Goal: Task Accomplishment & Management: Manage account settings

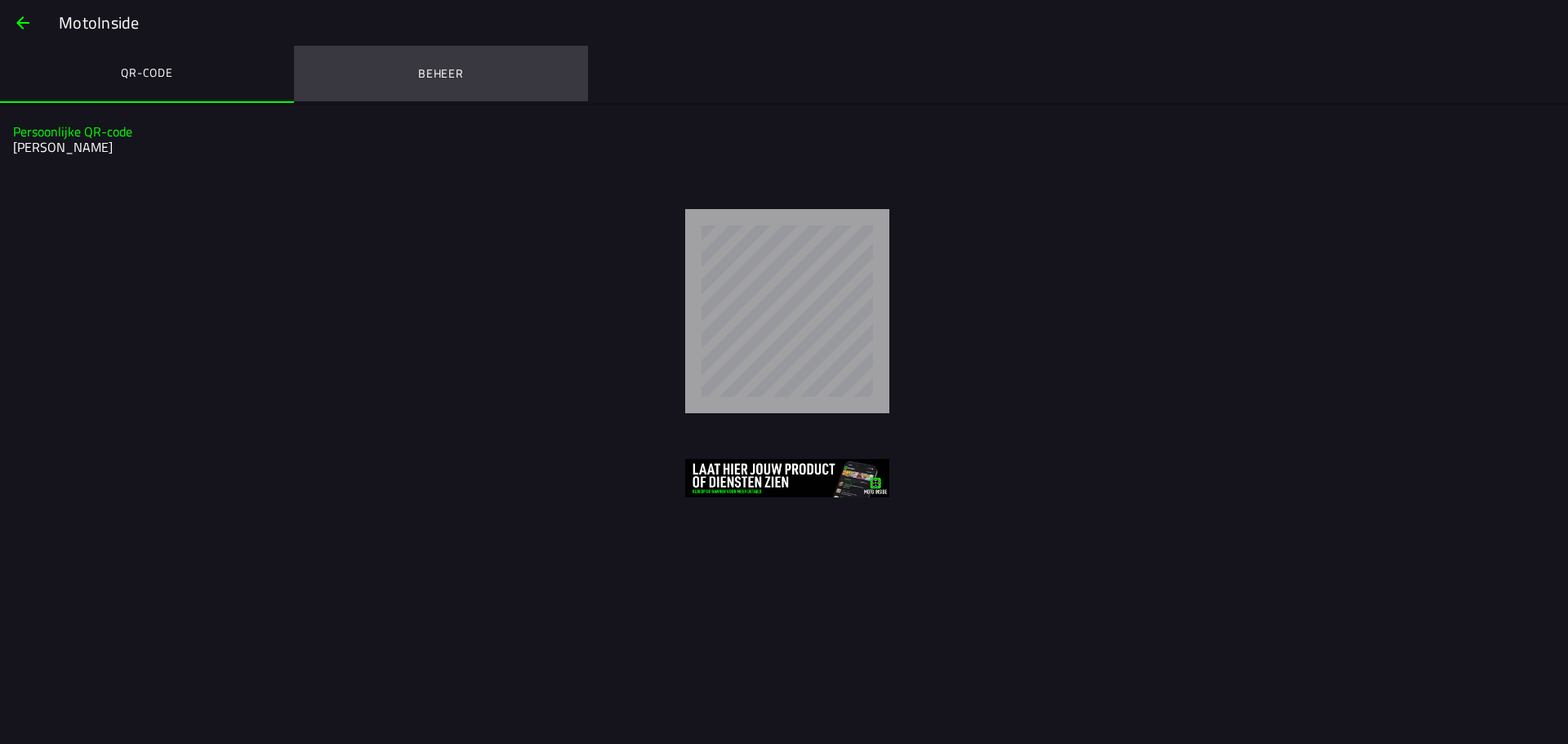
click at [440, 73] on ion-label "Beheer" at bounding box center [440, 73] width 46 height 18
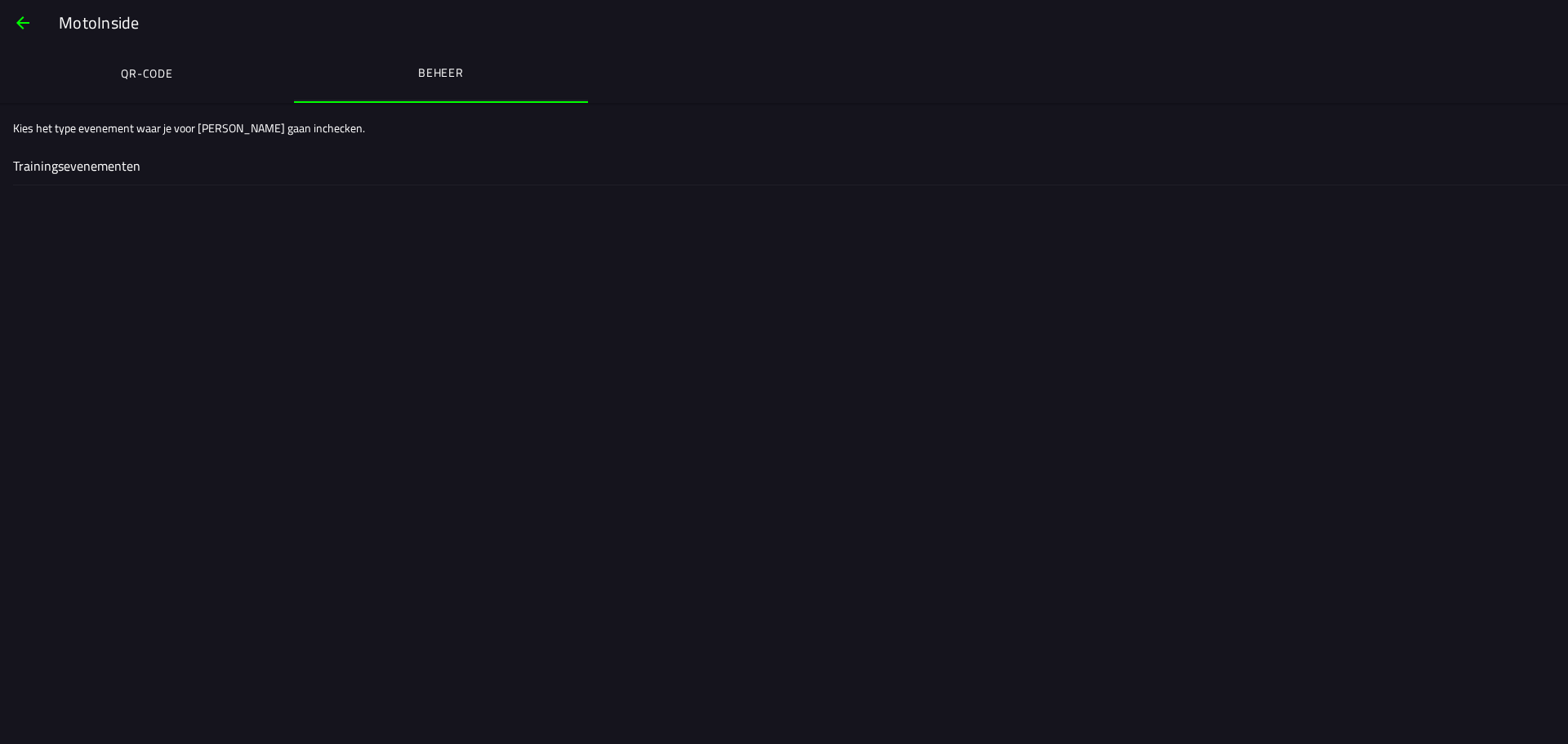
click at [24, 16] on span "button" at bounding box center [23, 23] width 20 height 39
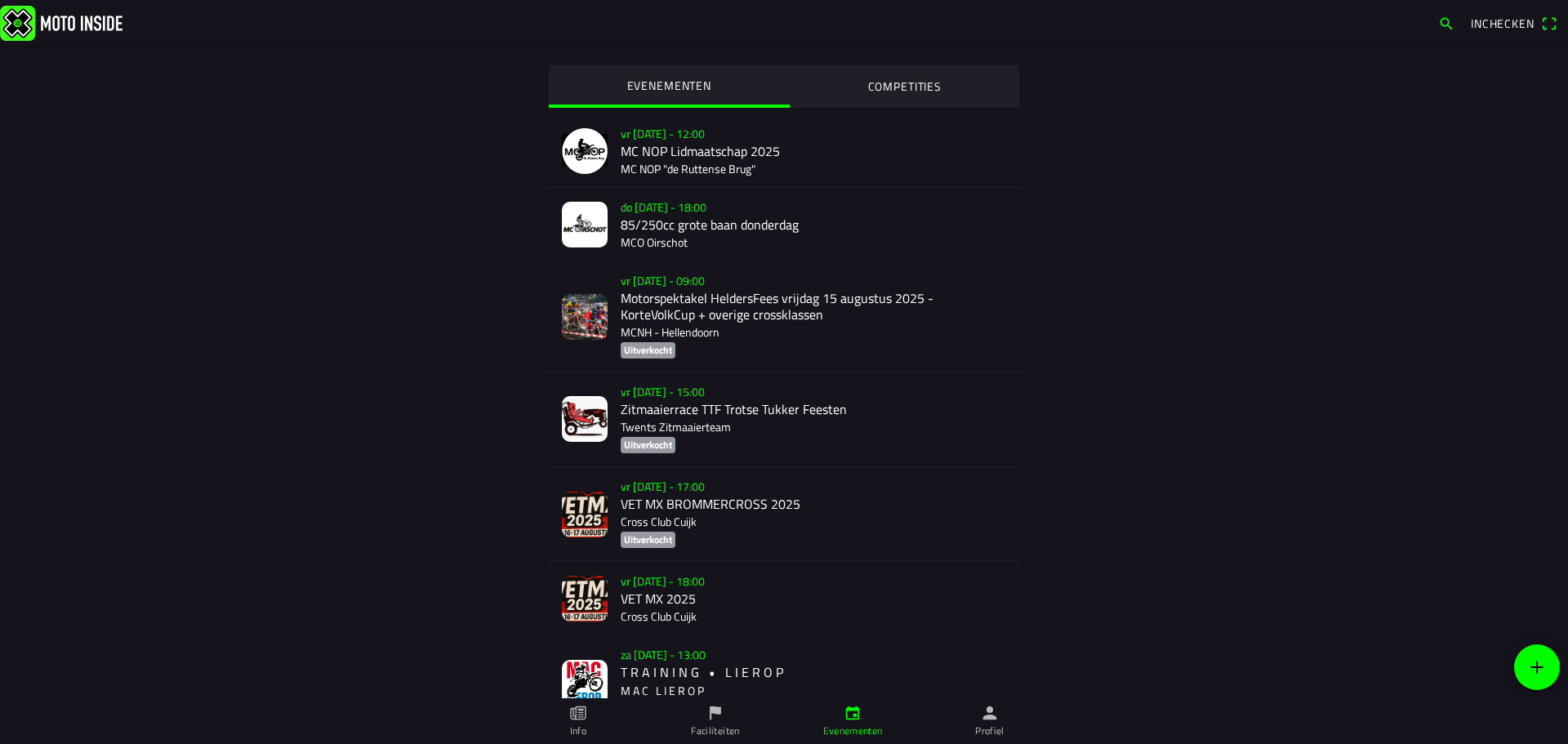
click at [996, 721] on icon "person" at bounding box center [990, 713] width 18 height 18
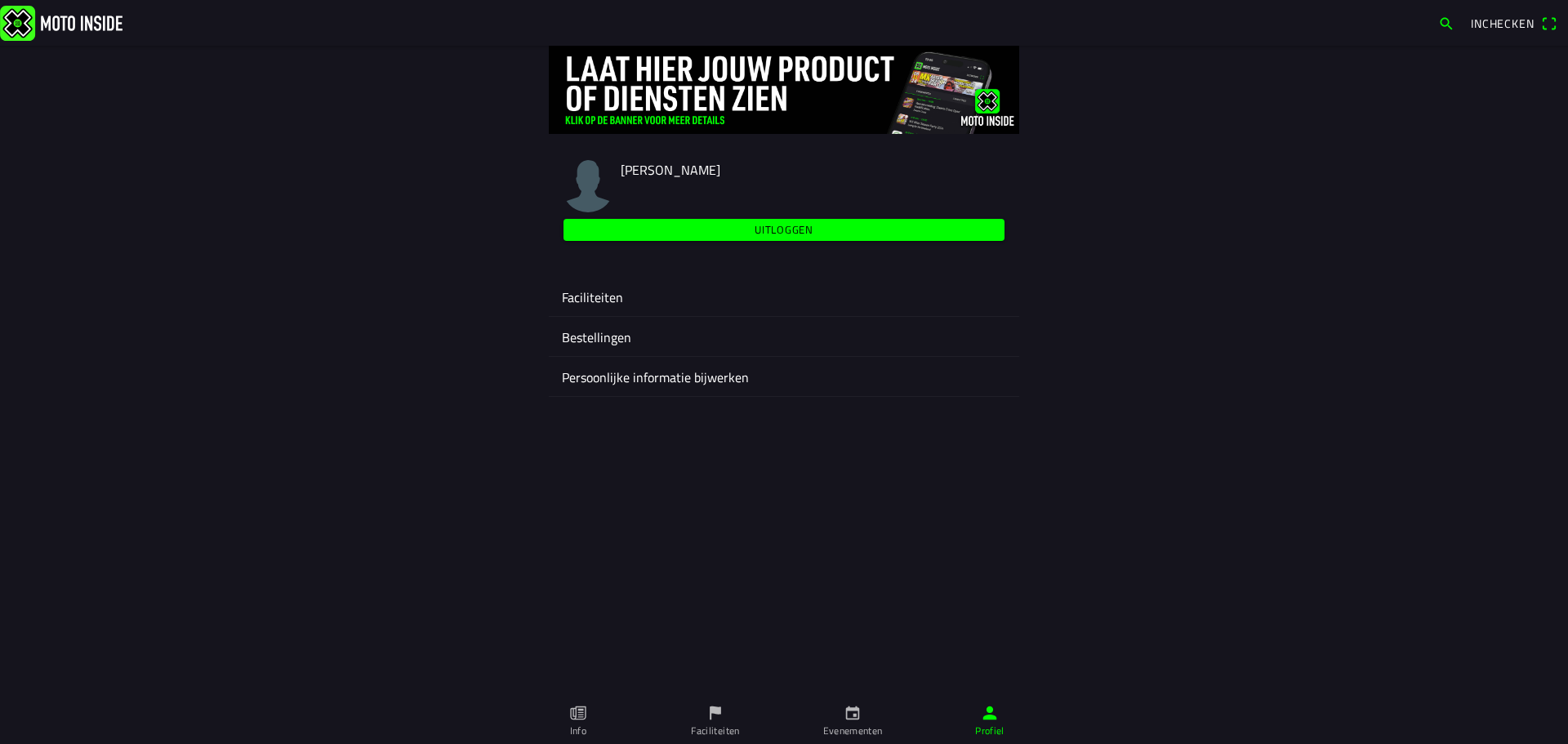
click at [656, 171] on span "[PERSON_NAME]" at bounding box center [670, 170] width 99 height 20
click at [636, 374] on ion-label "Persoonlijke informatie bijwerken" at bounding box center [784, 377] width 444 height 20
